Goal: Entertainment & Leisure: Consume media (video, audio)

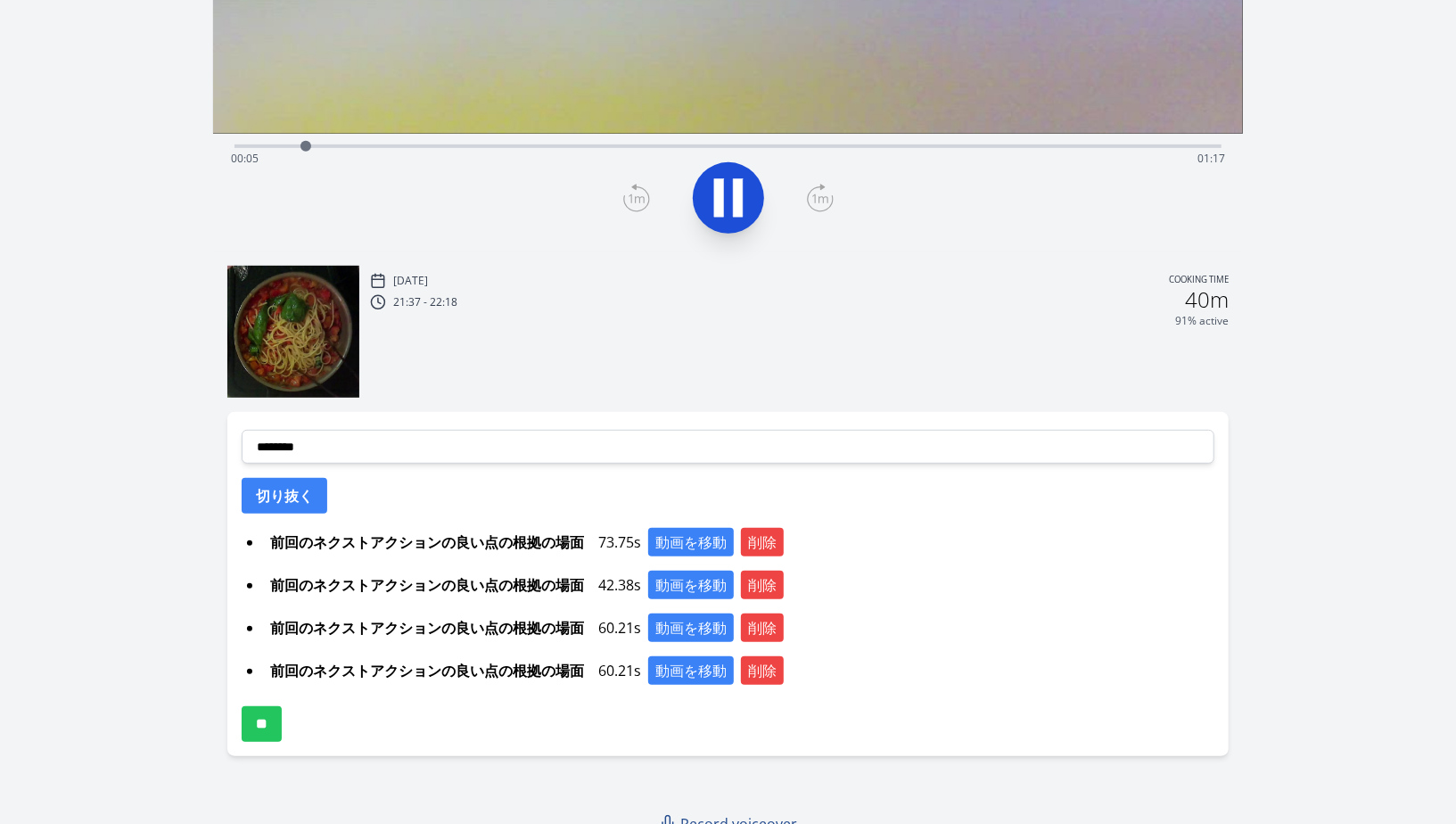
scroll to position [497, 0]
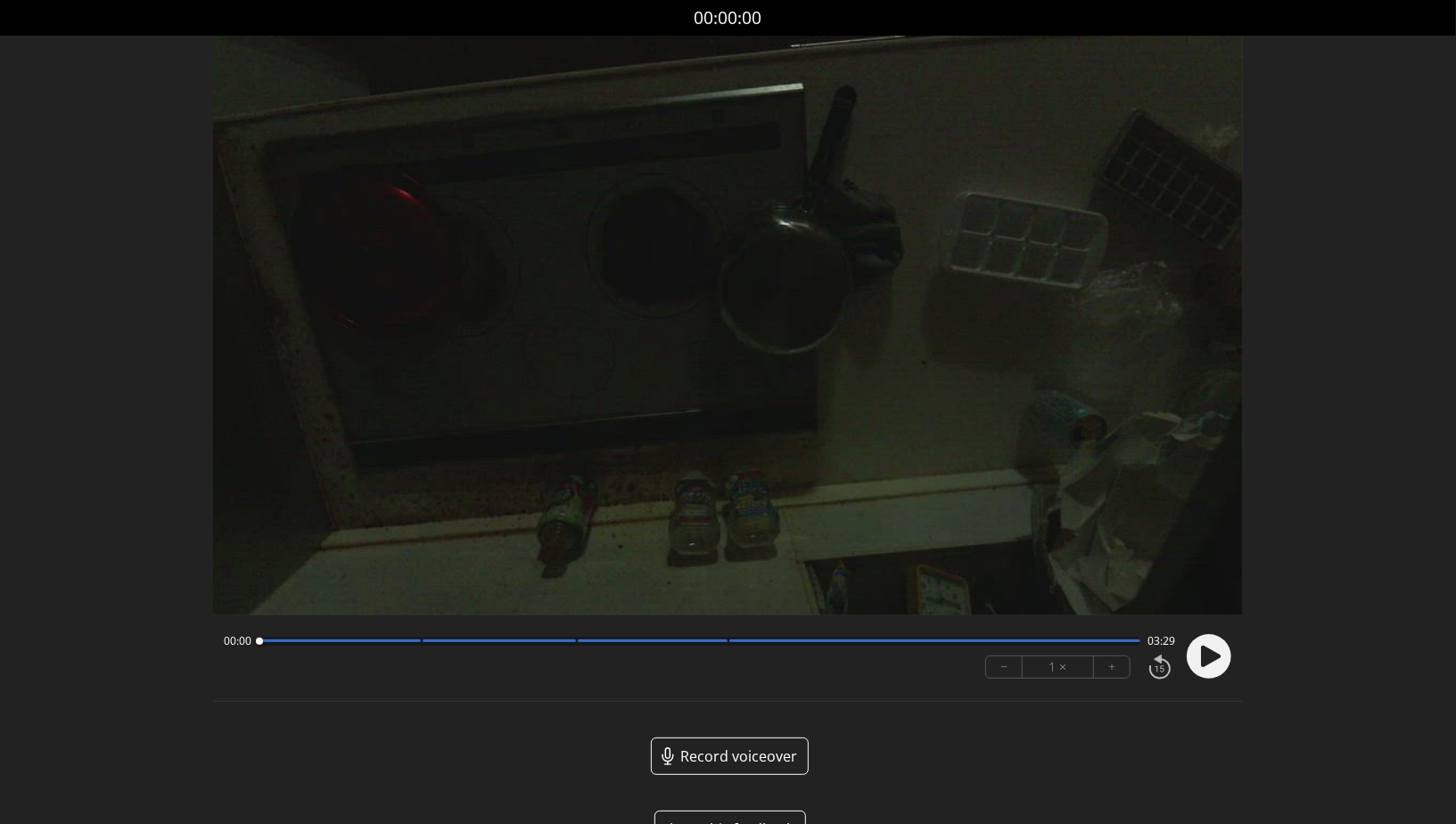
click at [1217, 667] on circle at bounding box center [1208, 656] width 44 height 44
click at [1232, 662] on icon at bounding box center [1208, 656] width 46 height 46
click at [408, 645] on div at bounding box center [699, 641] width 882 height 9
click at [1218, 669] on circle at bounding box center [1208, 656] width 44 height 44
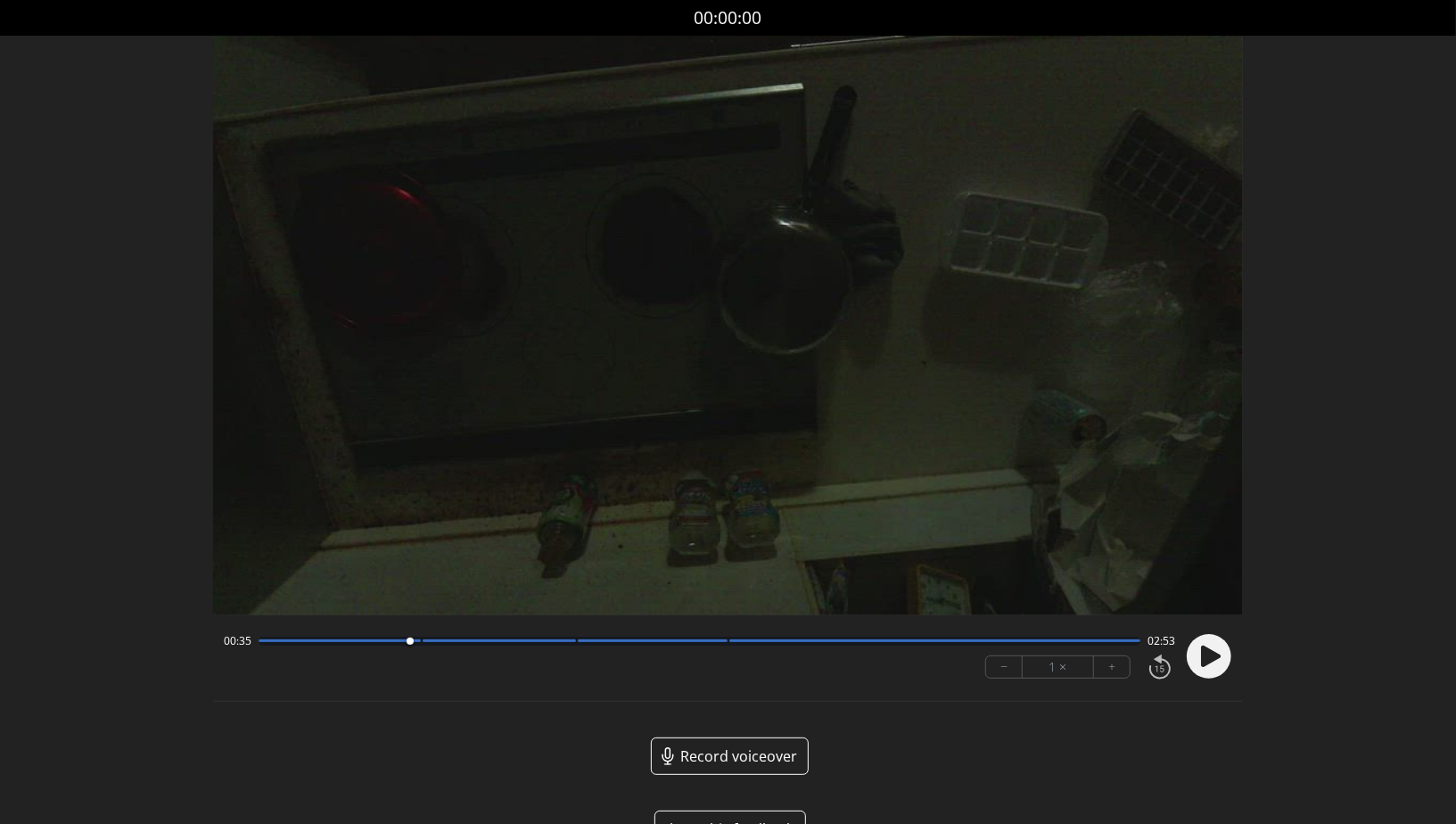
click at [1229, 663] on circle at bounding box center [1208, 656] width 44 height 44
click at [401, 642] on div at bounding box center [339, 640] width 162 height 3
click at [1220, 651] on circle at bounding box center [1208, 656] width 44 height 44
click at [415, 648] on div at bounding box center [406, 641] width 24 height 24
